Goal: Task Accomplishment & Management: Use online tool/utility

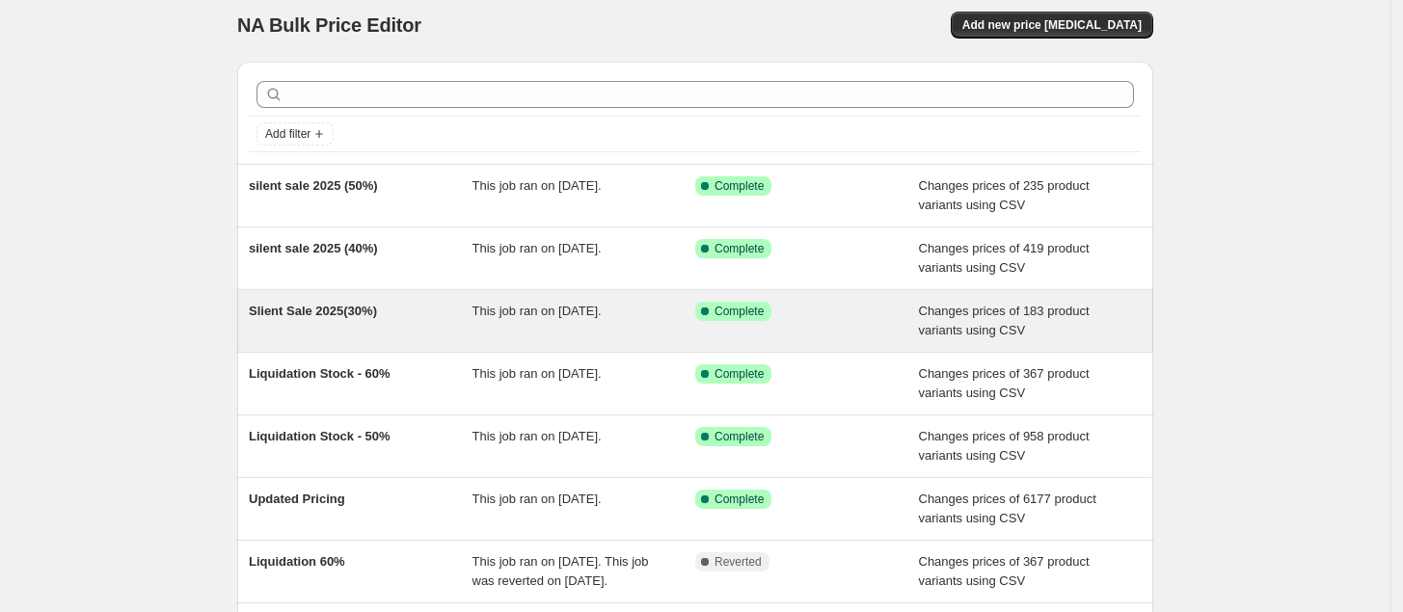
scroll to position [11, 0]
click at [392, 334] on div "Slient Sale 2025(30%)" at bounding box center [361, 322] width 224 height 39
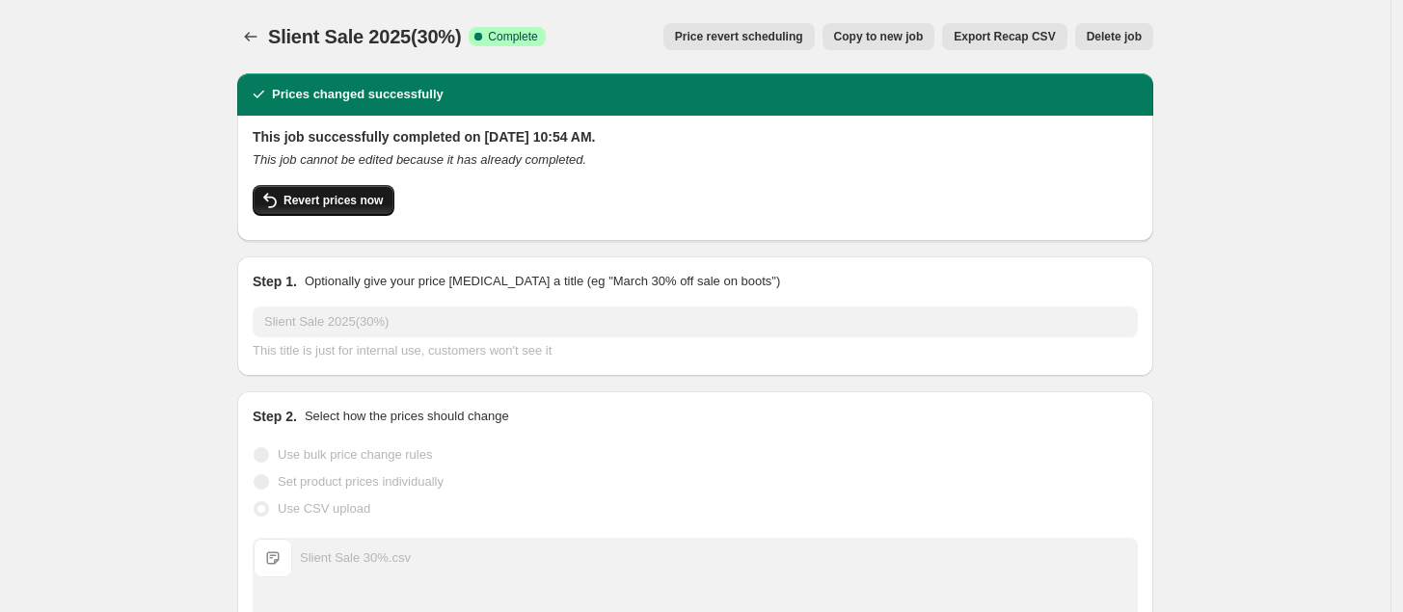
click at [314, 196] on span "Revert prices now" at bounding box center [333, 200] width 99 height 15
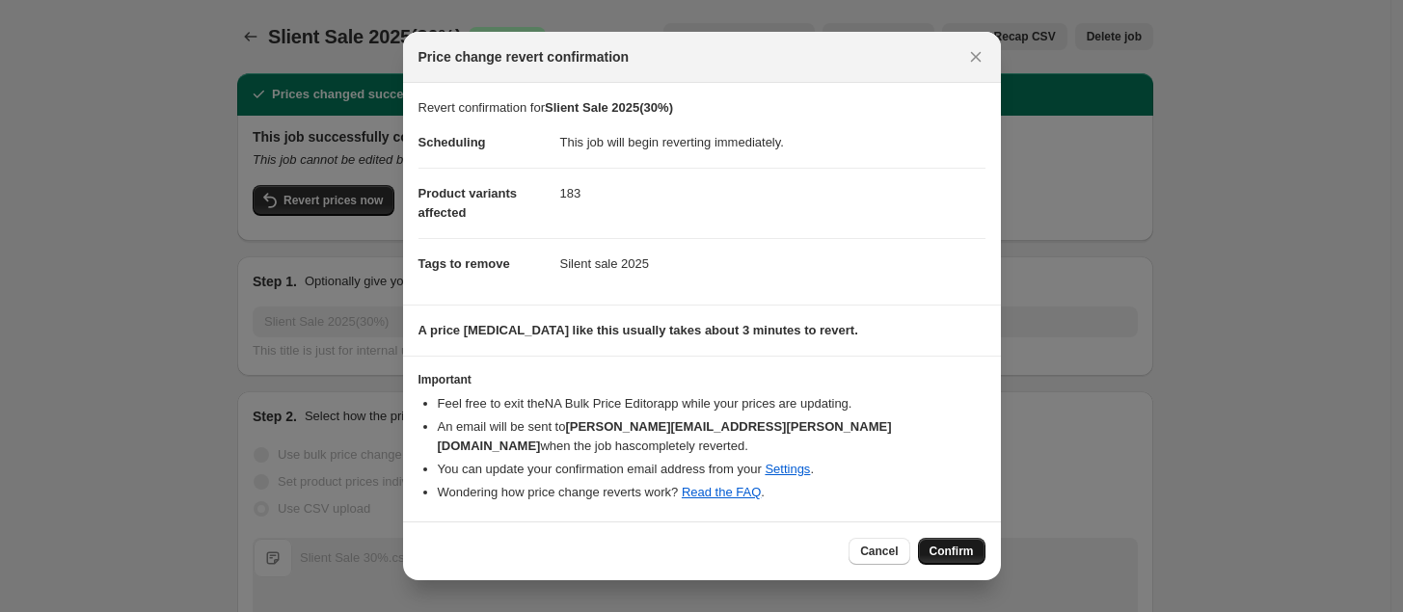
click at [961, 545] on span "Confirm" at bounding box center [952, 551] width 44 height 15
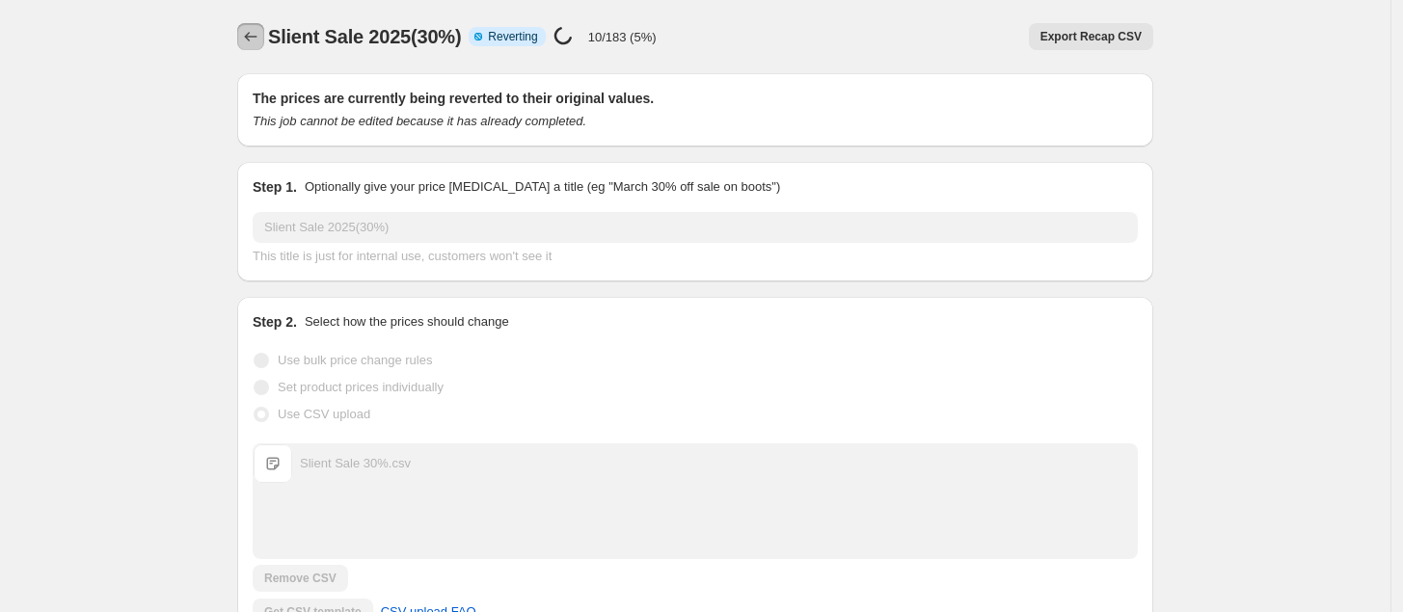
click at [263, 46] on button "Price change jobs" at bounding box center [250, 36] width 27 height 27
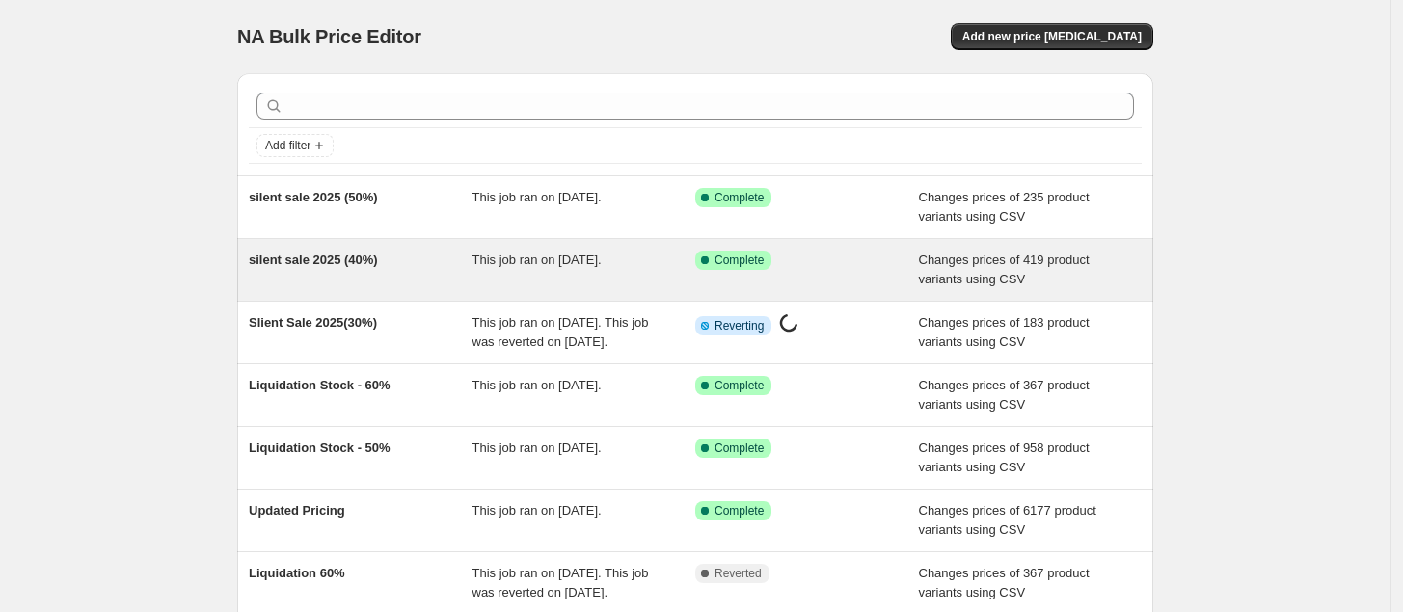
click at [482, 271] on div "This job ran on [DATE]." at bounding box center [585, 270] width 224 height 39
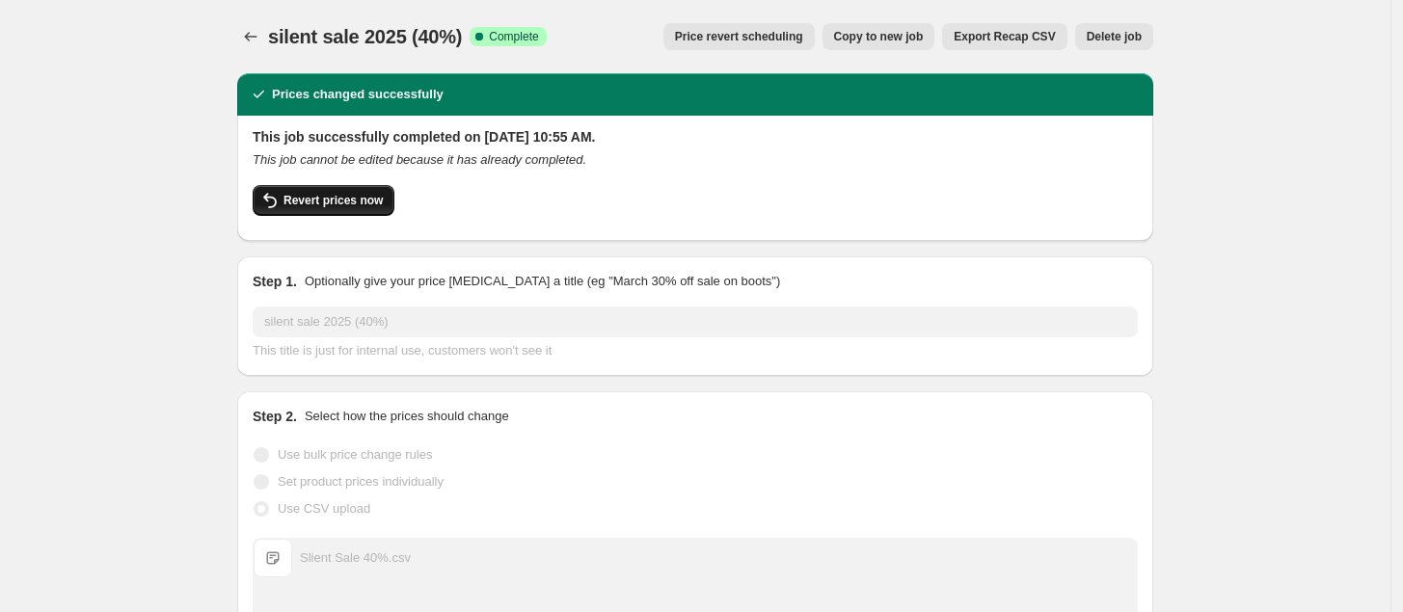
click at [324, 189] on button "Revert prices now" at bounding box center [324, 200] width 142 height 31
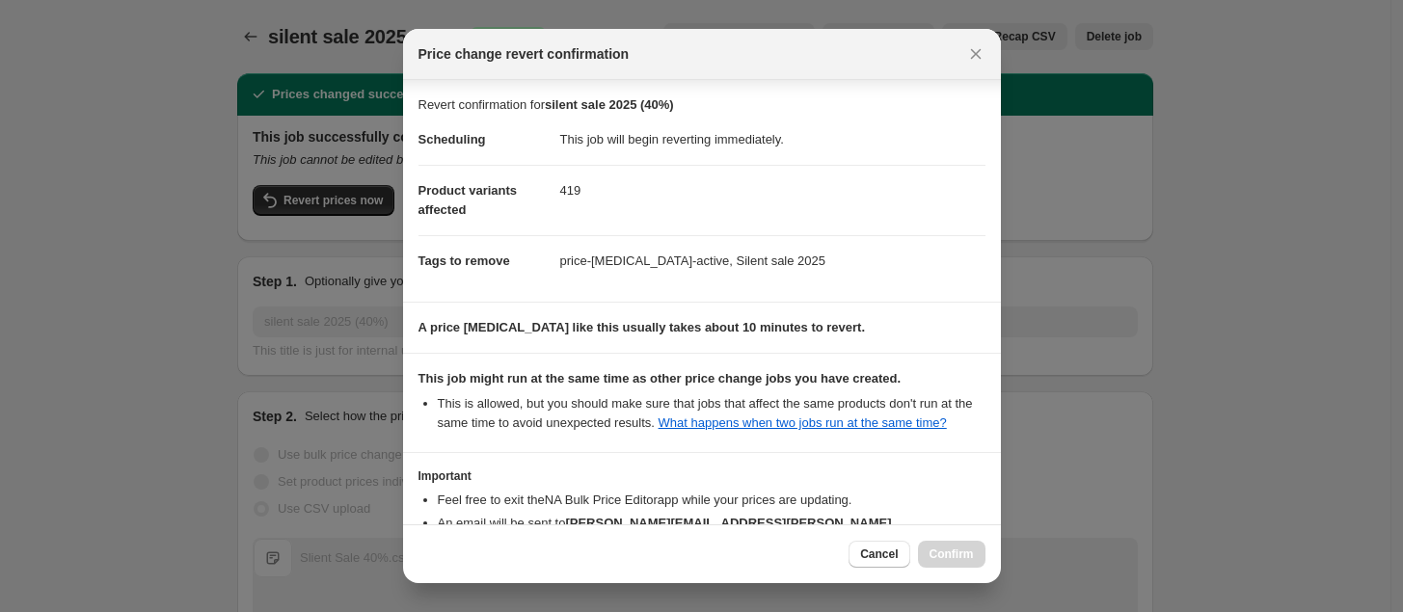
scroll to position [154, 0]
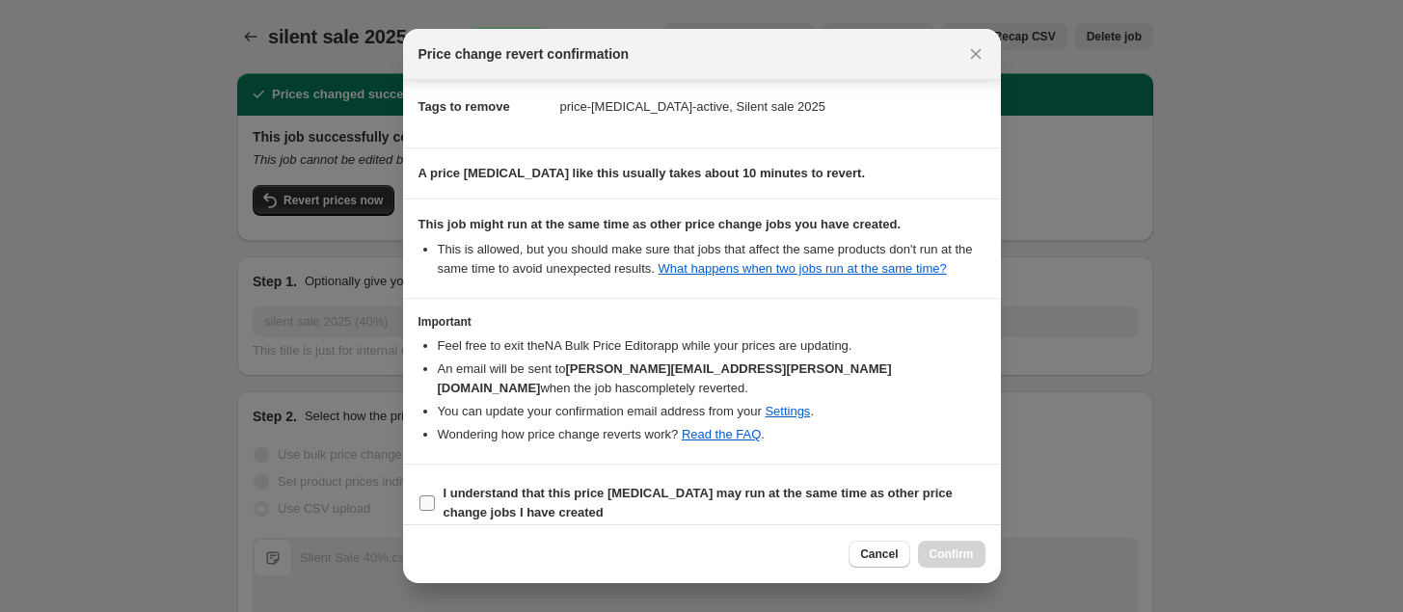
click at [429, 496] on input "I understand that this price [MEDICAL_DATA] may run at the same time as other p…" at bounding box center [427, 503] width 15 height 15
checkbox input "true"
click at [957, 549] on span "Confirm" at bounding box center [952, 554] width 44 height 15
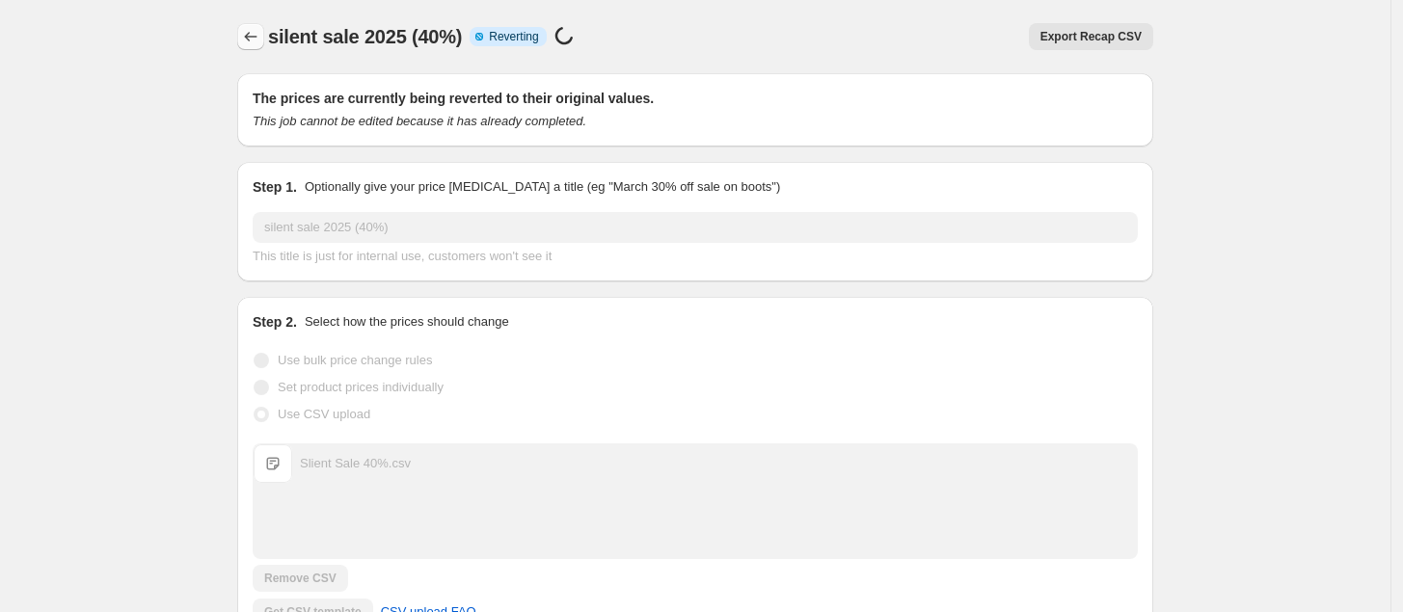
click at [254, 24] on button "Price change jobs" at bounding box center [250, 36] width 27 height 27
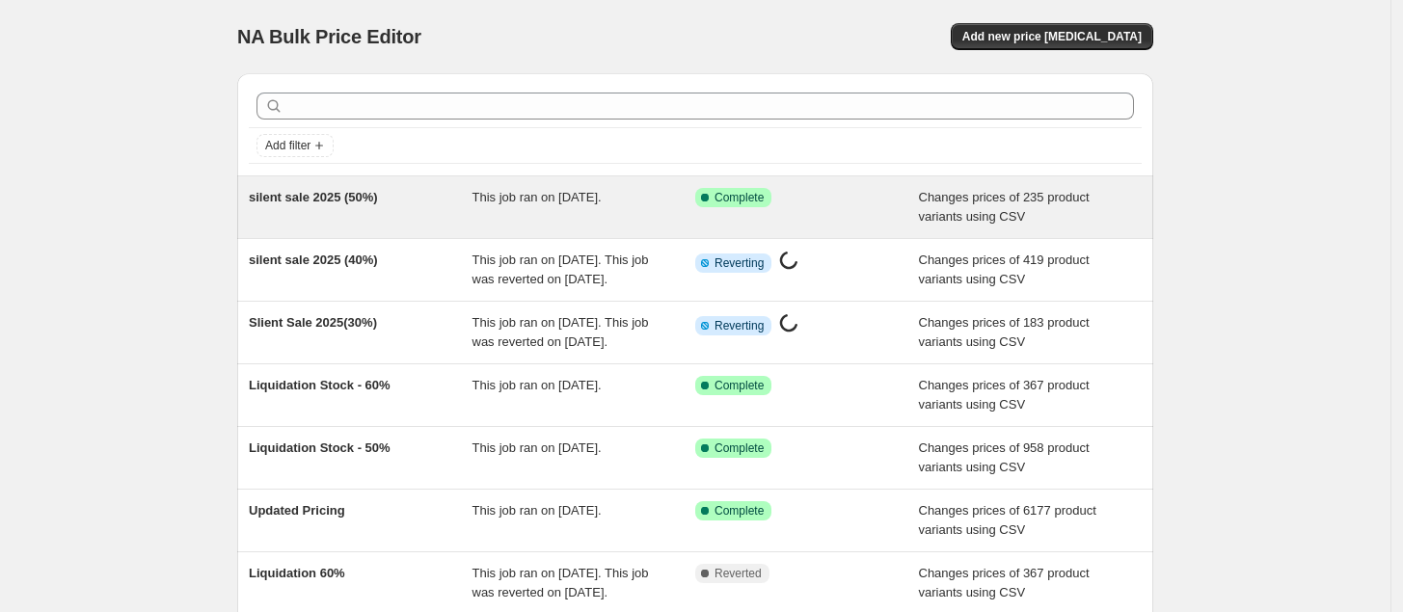
click at [420, 196] on div "silent sale 2025 (50%)" at bounding box center [361, 207] width 224 height 39
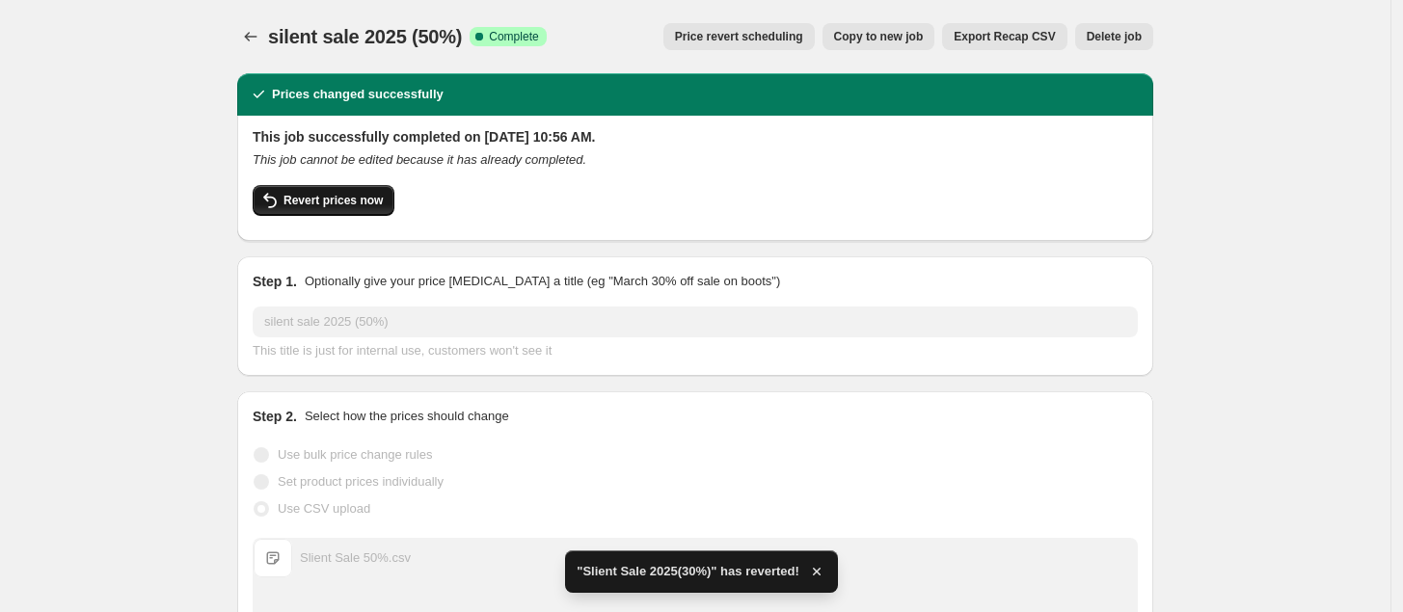
click at [355, 201] on span "Revert prices now" at bounding box center [333, 200] width 99 height 15
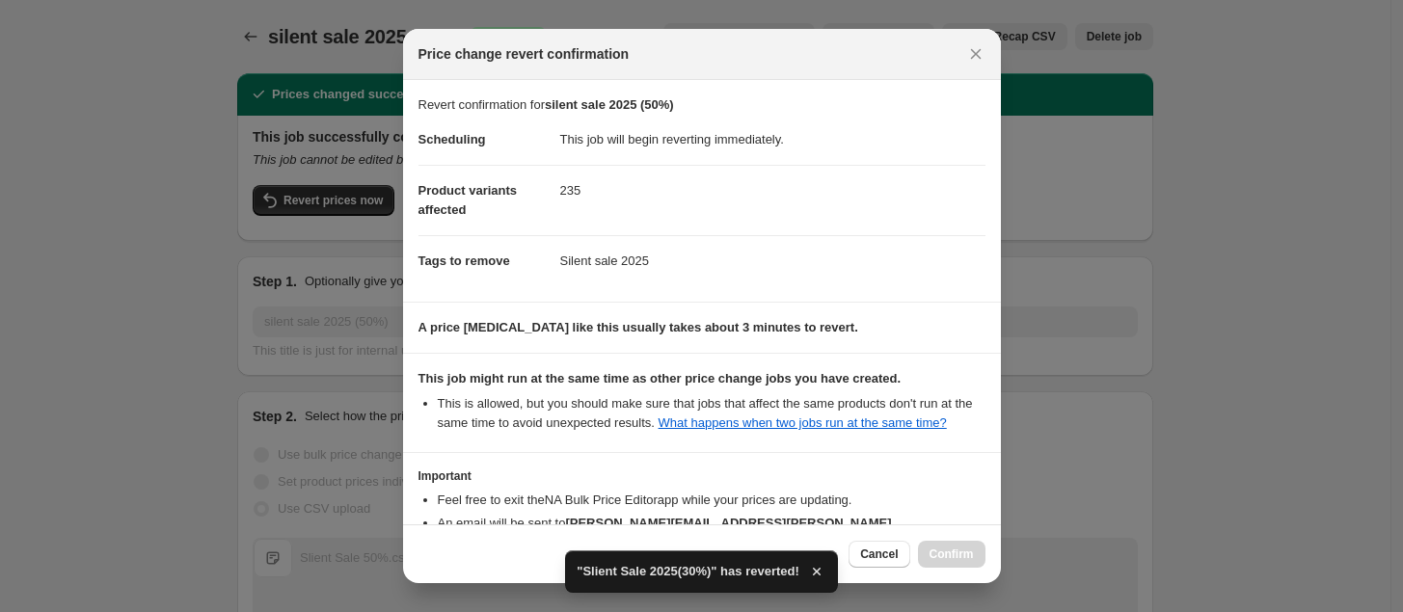
scroll to position [154, 0]
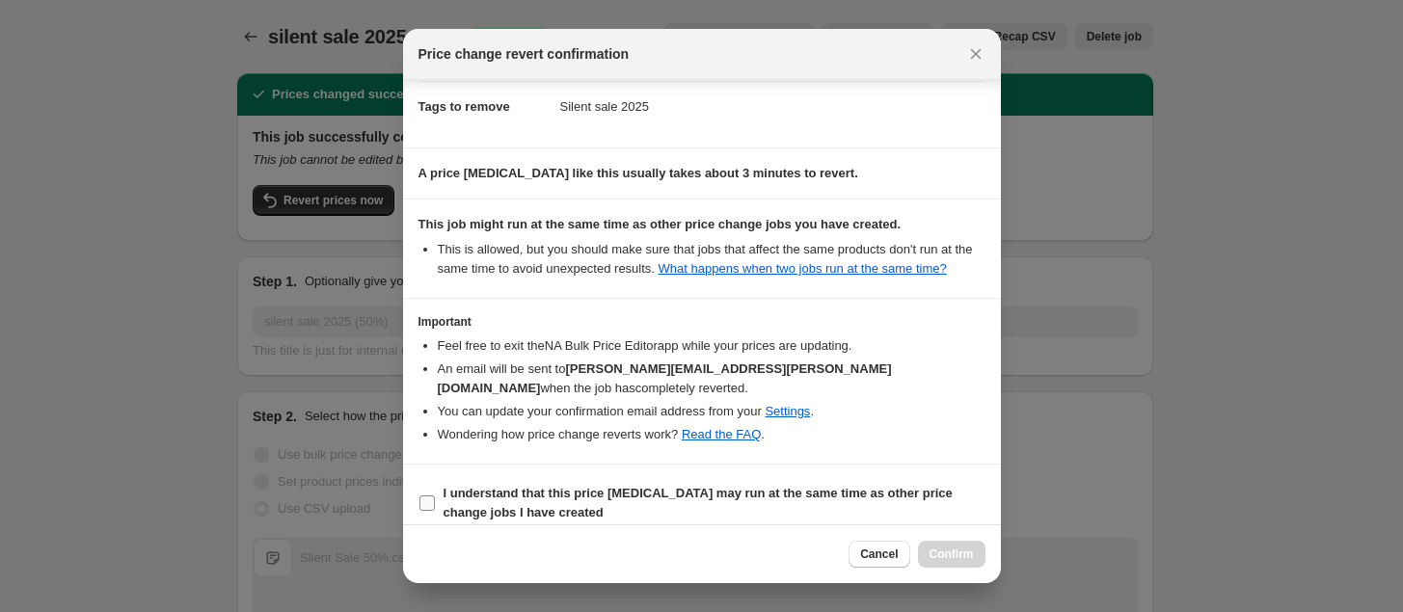
click at [430, 496] on input "I understand that this price [MEDICAL_DATA] may run at the same time as other p…" at bounding box center [427, 503] width 15 height 15
checkbox input "true"
click at [955, 541] on button "Confirm" at bounding box center [952, 554] width 68 height 27
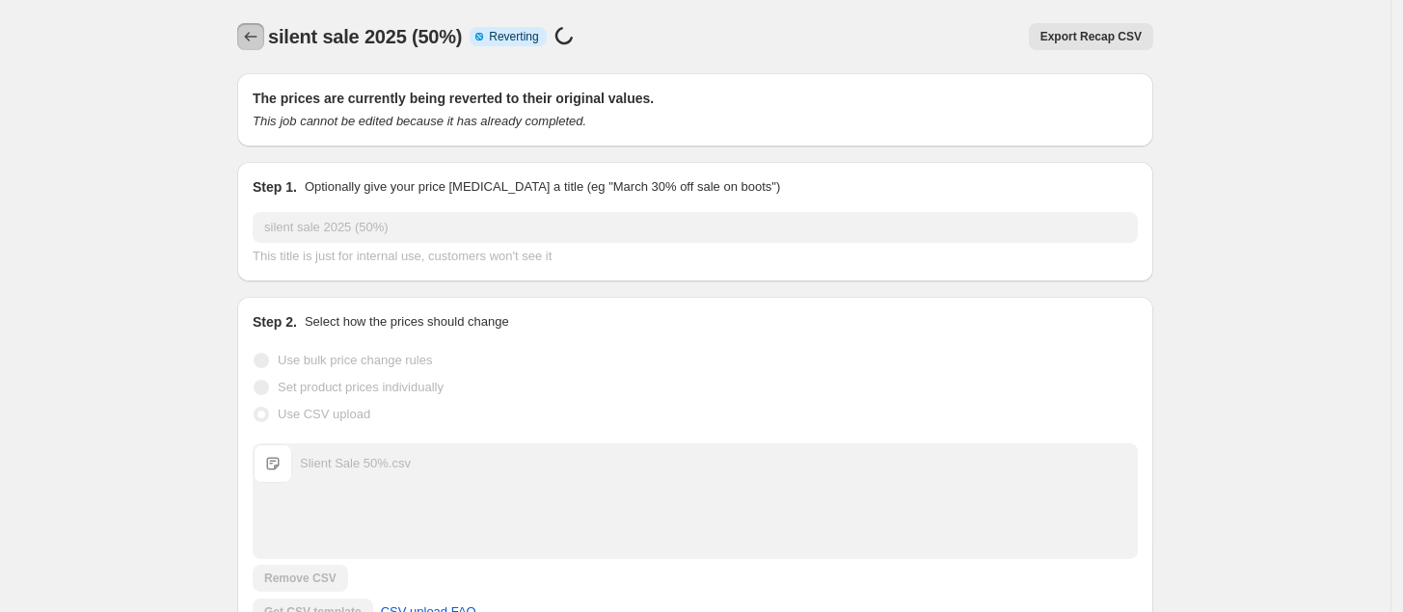
click at [256, 29] on icon "Price change jobs" at bounding box center [250, 36] width 19 height 19
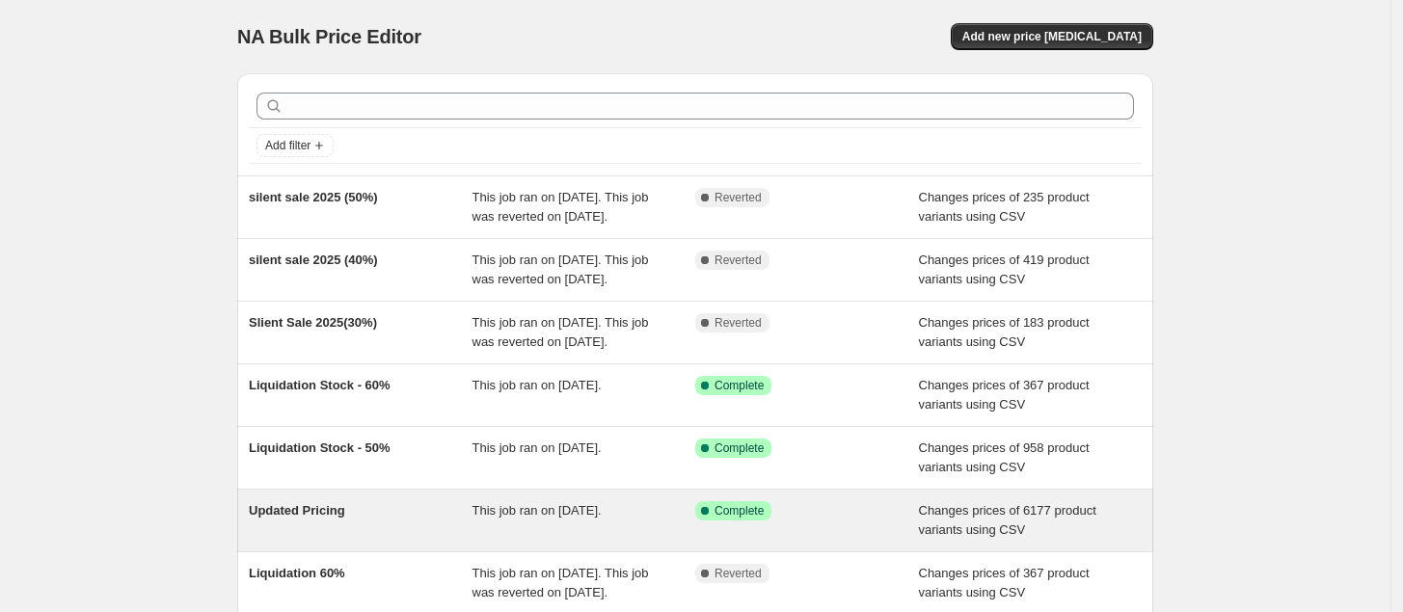
scroll to position [116, 0]
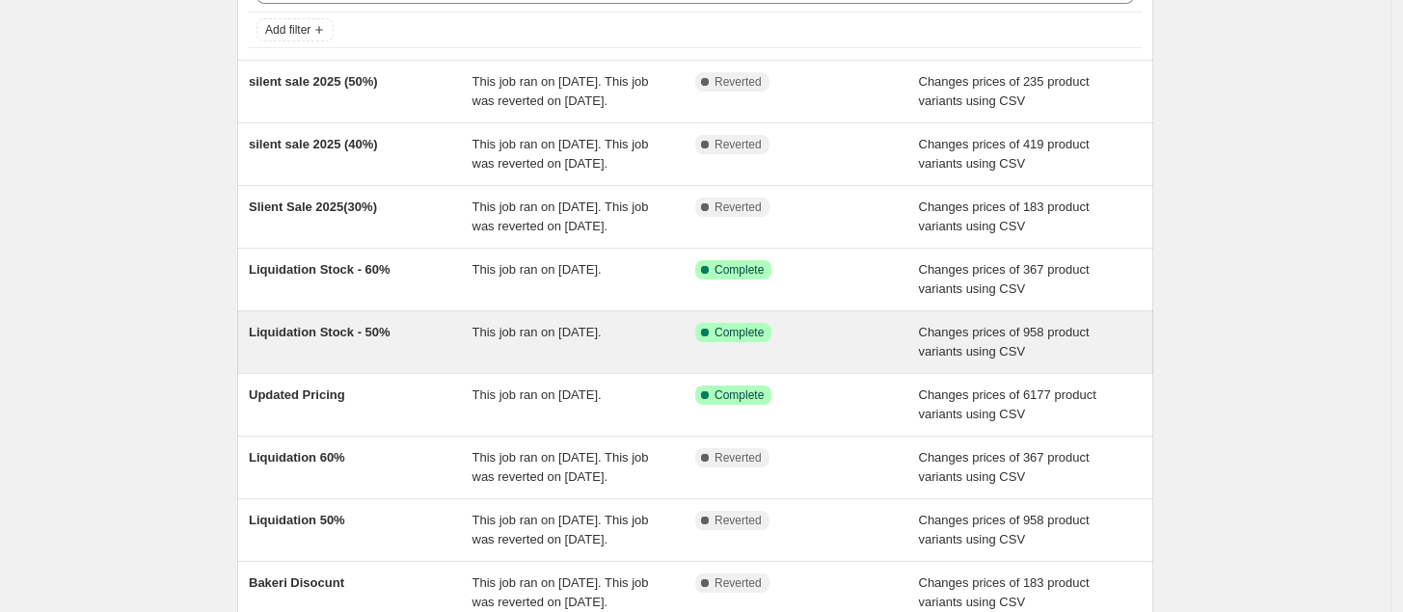
click at [411, 370] on div "Liquidation Stock - 50% This job ran on [DATE]. Success Complete Complete Chang…" at bounding box center [695, 343] width 916 height 62
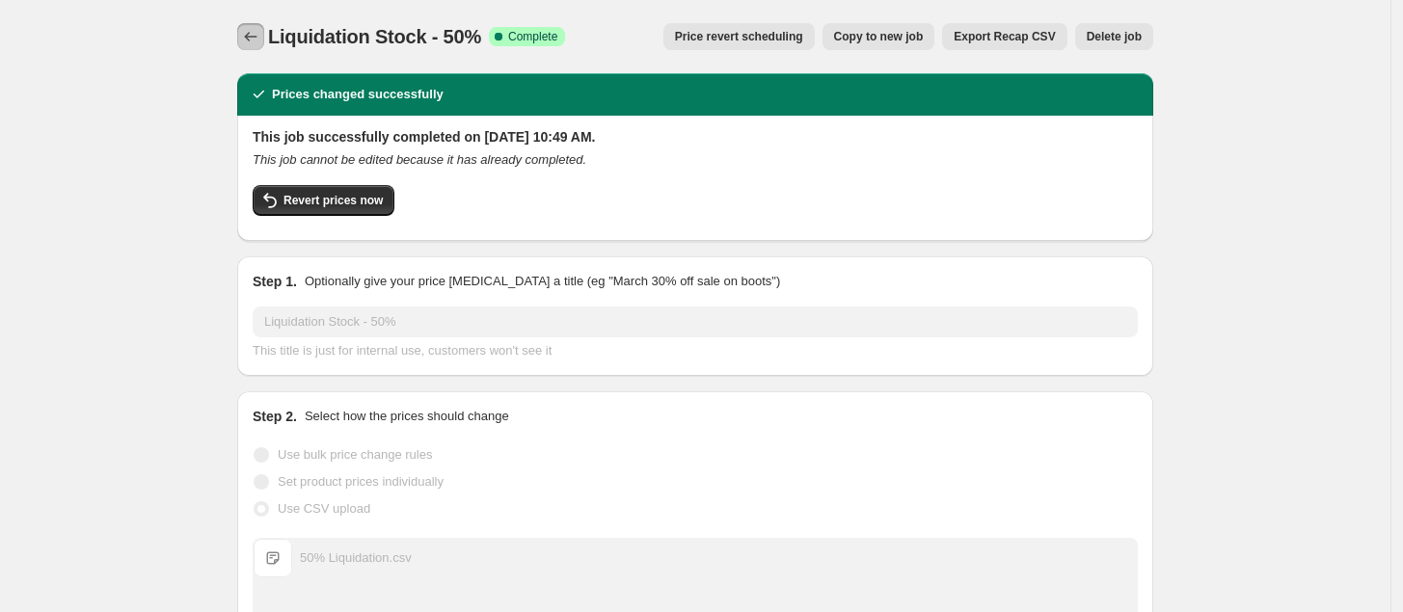
click at [256, 33] on icon "Price change jobs" at bounding box center [250, 36] width 19 height 19
